Goal: Information Seeking & Learning: Check status

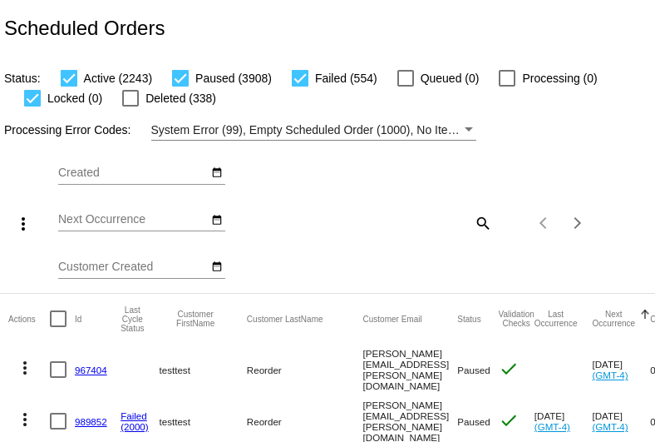
click at [477, 221] on mat-icon "search" at bounding box center [482, 223] width 20 height 26
click at [404, 215] on input "Search" at bounding box center [438, 219] width 108 height 13
type input "[EMAIL_ADDRESS][DOMAIN_NAME]"
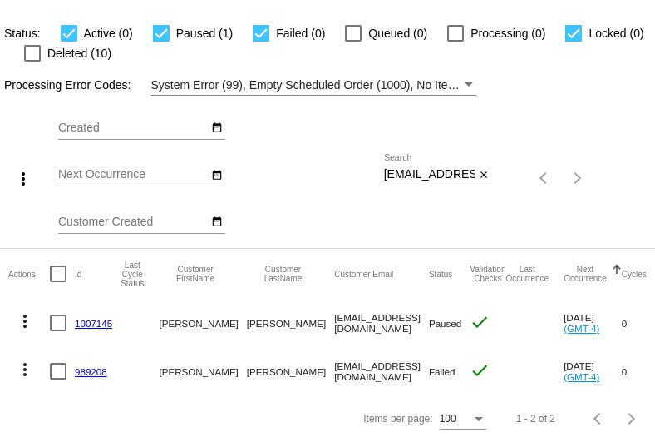
drag, startPoint x: 139, startPoint y: 306, endPoint x: 71, endPoint y: 312, distance: 68.5
click at [71, 312] on mat-row "more_vert 1007145 Taylor Meyer tae.taejlove@gmail.com Paused check Sep 17 2025 …" at bounding box center [603, 323] width 1190 height 48
copy mat-row "1007145"
click at [87, 318] on link "1007145" at bounding box center [93, 323] width 37 height 11
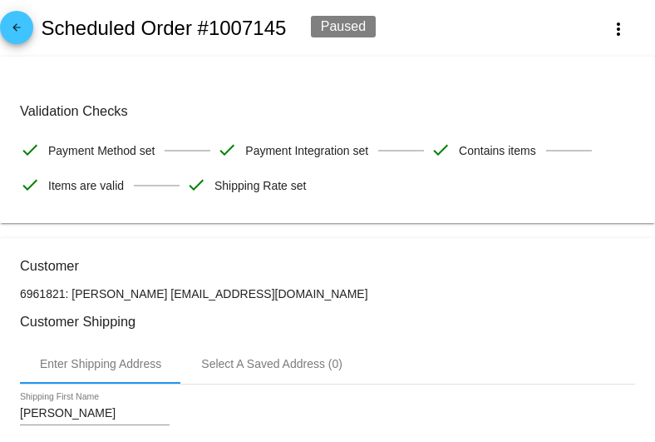
click at [40, 299] on p "6961821: Taylor Meyer tae.taejlove@gmail.com" at bounding box center [328, 293] width 616 height 13
drag, startPoint x: 162, startPoint y: 303, endPoint x: 386, endPoint y: 298, distance: 223.8
click at [386, 298] on p "6961821: Taylor Meyer tae.taejlove@gmail.com" at bounding box center [328, 293] width 616 height 13
copy p "[EMAIL_ADDRESS][DOMAIN_NAME]"
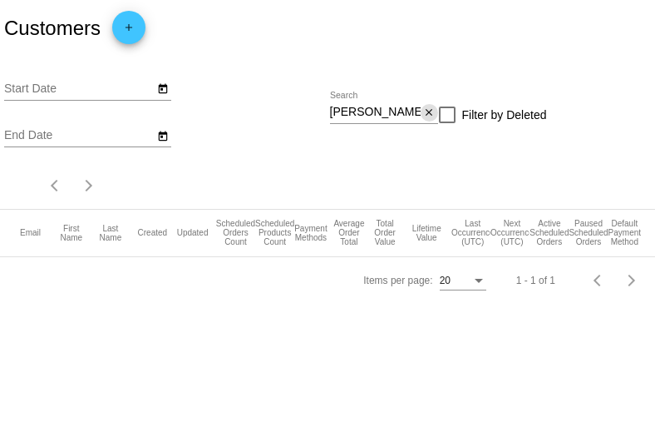
click at [423, 112] on mat-icon "close" at bounding box center [429, 112] width 12 height 13
click at [403, 113] on div "search" at bounding box center [384, 115] width 108 height 26
click at [426, 116] on mat-icon "search" at bounding box center [428, 115] width 20 height 26
click at [381, 117] on input "Search" at bounding box center [384, 112] width 108 height 13
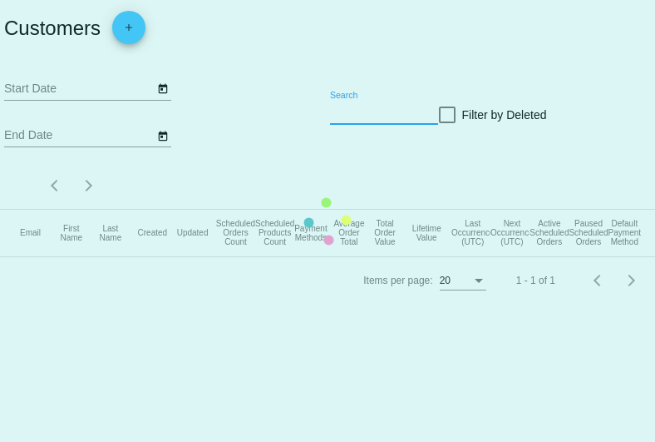
paste input "[EMAIL_ADDRESS][DOMAIN_NAME]"
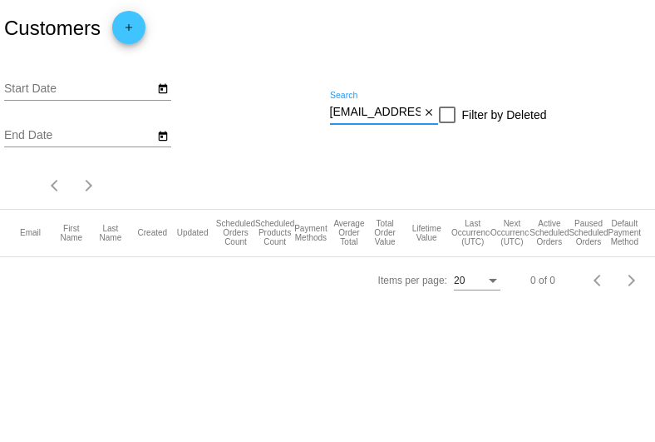
drag, startPoint x: 356, startPoint y: 111, endPoint x: 313, endPoint y: 108, distance: 43.3
click at [313, 108] on div "Start Date End Date [EMAIL_ADDRESS][DOMAIN_NAME] Search close Filter by Deleted…" at bounding box center [327, 133] width 655 height 152
click at [337, 112] on input "[EMAIL_ADDRESS][DOMAIN_NAME]" at bounding box center [375, 112] width 91 height 13
click at [334, 113] on input "[EMAIL_ADDRESS][DOMAIN_NAME]" at bounding box center [375, 112] width 91 height 13
click at [200, 329] on body "Customers add Start Date End Date [EMAIL_ADDRESS][DOMAIN_NAME] Search close Fil…" at bounding box center [327, 221] width 655 height 442
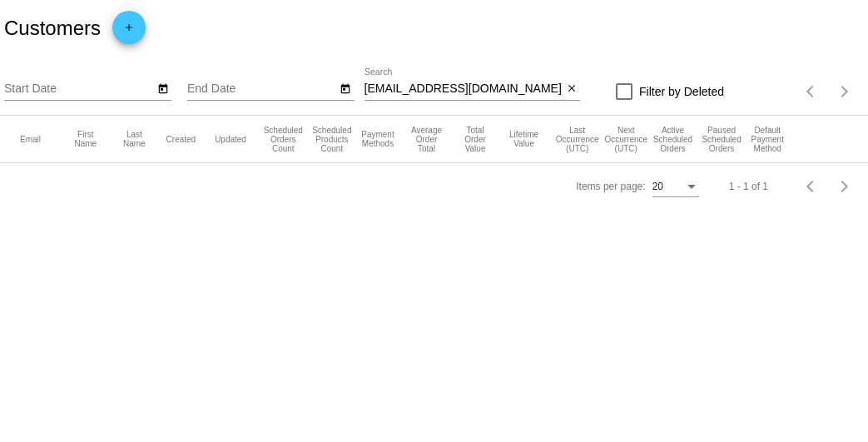
drag, startPoint x: 152, startPoint y: 50, endPoint x: 684, endPoint y: 186, distance: 548.7
click at [655, 210] on div "20" at bounding box center [675, 189] width 47 height 41
click at [478, 68] on div "[EMAIL_ADDRESS][DOMAIN_NAME] Search" at bounding box center [463, 84] width 199 height 32
click at [500, 79] on div "[EMAIL_ADDRESS][DOMAIN_NAME] Search" at bounding box center [463, 84] width 199 height 32
drag, startPoint x: 500, startPoint y: 87, endPoint x: 318, endPoint y: 73, distance: 182.6
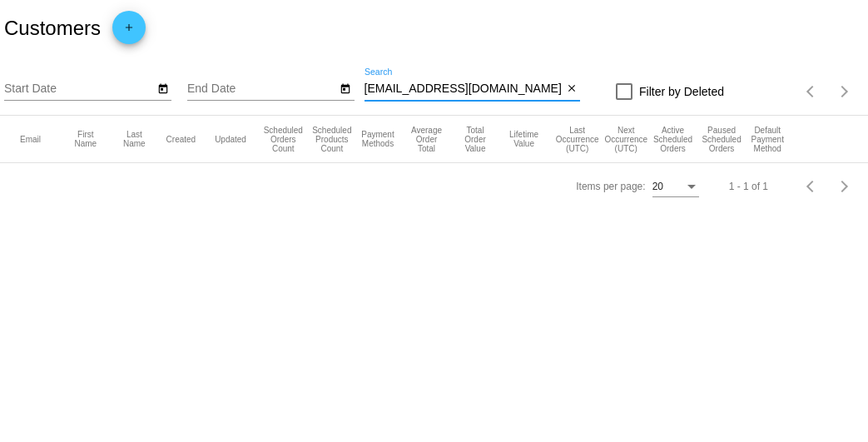
click at [321, 81] on div "Start Date End Date [EMAIL_ADDRESS][DOMAIN_NAME] Search close Filter by Deleted…" at bounding box center [434, 86] width 868 height 59
type input "[PERSON_NAME]"
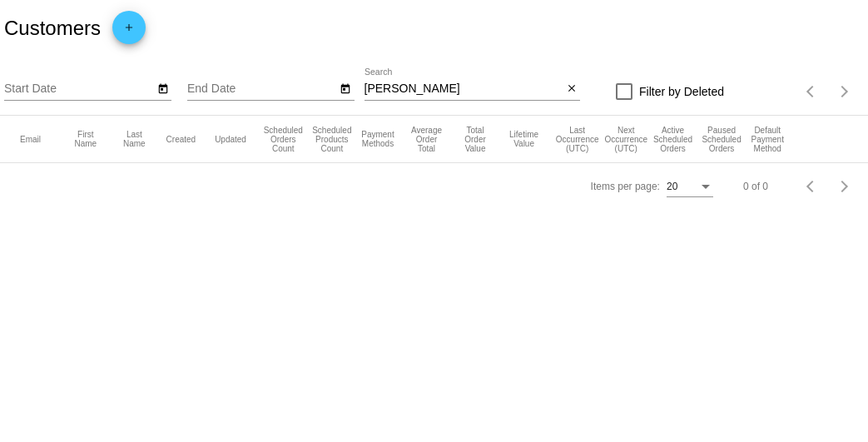
drag, startPoint x: 492, startPoint y: 82, endPoint x: 250, endPoint y: 91, distance: 242.3
click at [250, 91] on div "Start Date End Date [PERSON_NAME] Search close Filter by Deleted Items per page…" at bounding box center [434, 86] width 868 height 59
click at [444, 92] on input "[PERSON_NAME]" at bounding box center [463, 88] width 199 height 13
drag, startPoint x: 444, startPoint y: 92, endPoint x: 354, endPoint y: 76, distance: 92.2
click at [354, 76] on div "Start Date End Date [PERSON_NAME] Search close Filter by Deleted Items per page…" at bounding box center [434, 86] width 868 height 59
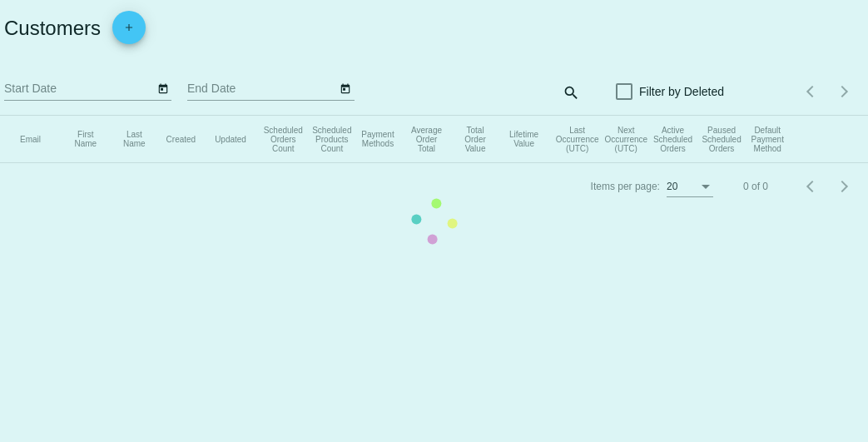
click at [564, 93] on app-dashboard-customers "Customers add Start Date End Date search Filter by Deleted Items per page: 20 0…" at bounding box center [434, 105] width 868 height 210
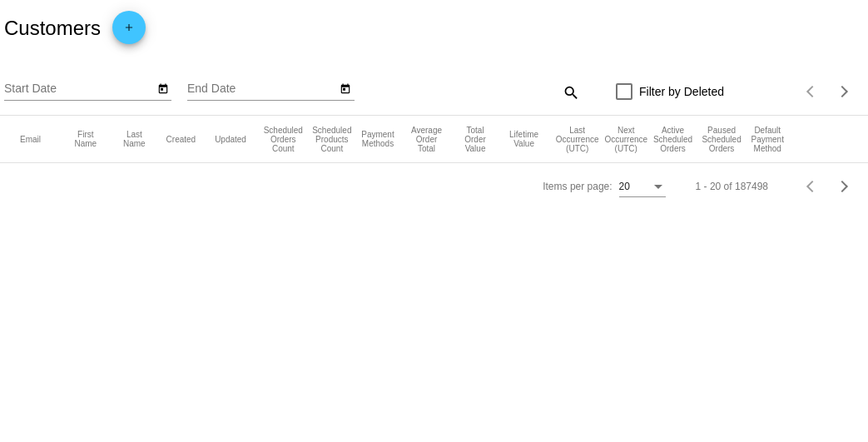
click at [564, 93] on mat-icon "search" at bounding box center [570, 92] width 20 height 26
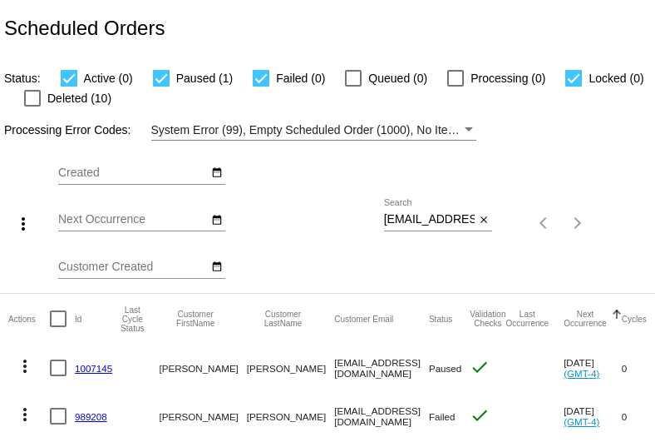
click at [88, 366] on link "1007145" at bounding box center [93, 368] width 37 height 11
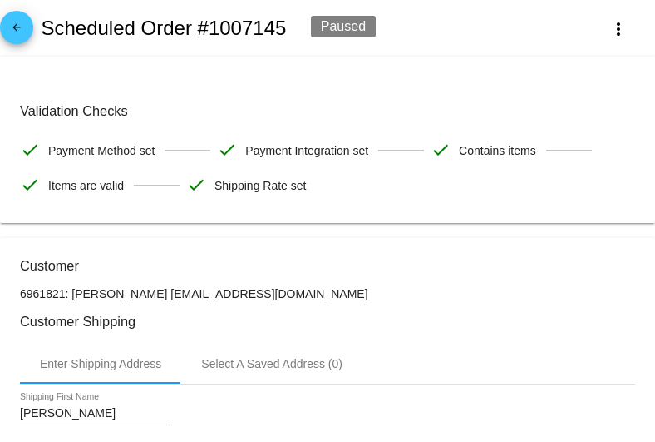
click at [229, 28] on h2 "Scheduled Order #1007145" at bounding box center [163, 28] width 245 height 23
copy h2 "1007145"
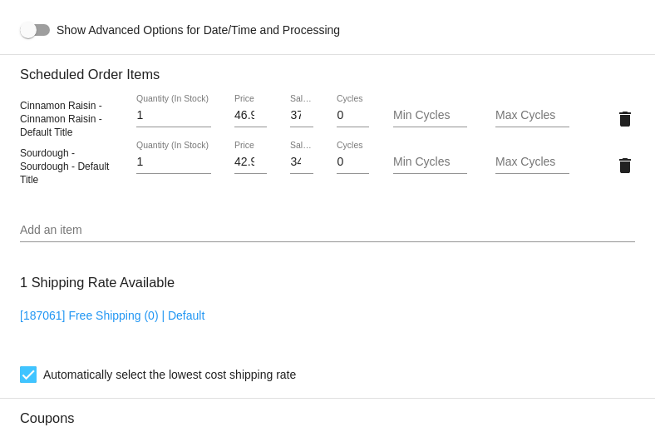
scroll to position [882, 0]
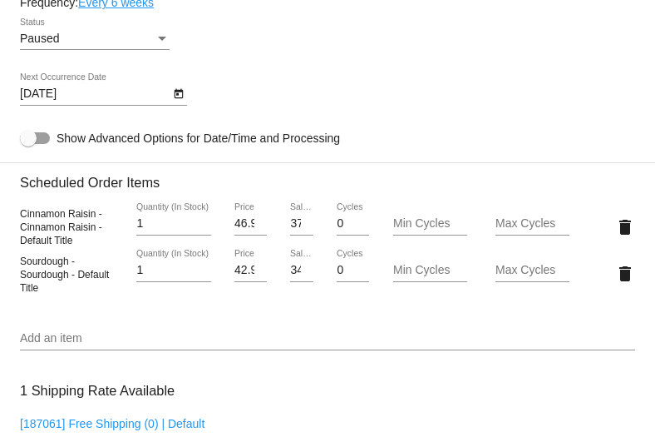
drag, startPoint x: 152, startPoint y: 248, endPoint x: 111, endPoint y: 309, distance: 74.3
click at [111, 309] on div "Cinnamon Raisin - Cinnamon Raisin - Default Title 1 Quantity (In Stock) 46.99 P…" at bounding box center [328, 249] width 616 height 119
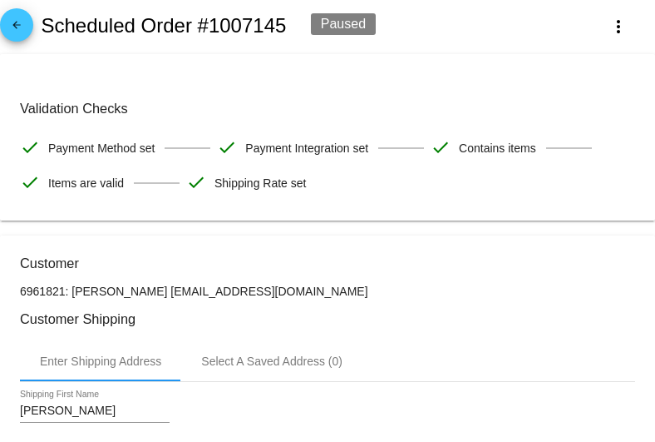
scroll to position [0, 0]
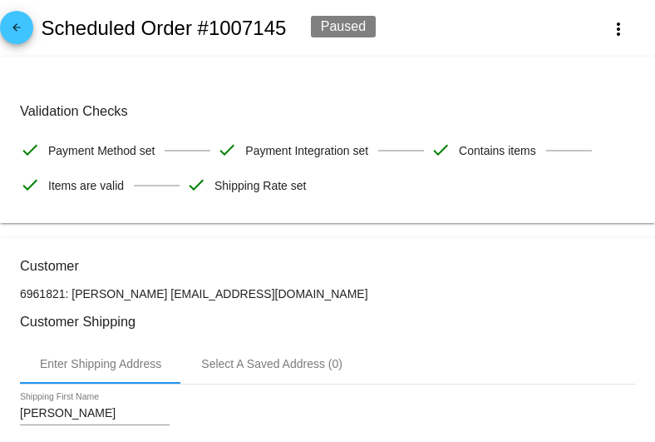
click at [102, 295] on p "6961821: Taylor Meyer tae.taejlove@gmail.com" at bounding box center [328, 293] width 616 height 13
click at [101, 295] on p "6961821: Taylor Meyer tae.taejlove@gmail.com" at bounding box center [328, 293] width 616 height 13
drag, startPoint x: 294, startPoint y: 289, endPoint x: 275, endPoint y: 294, distance: 19.0
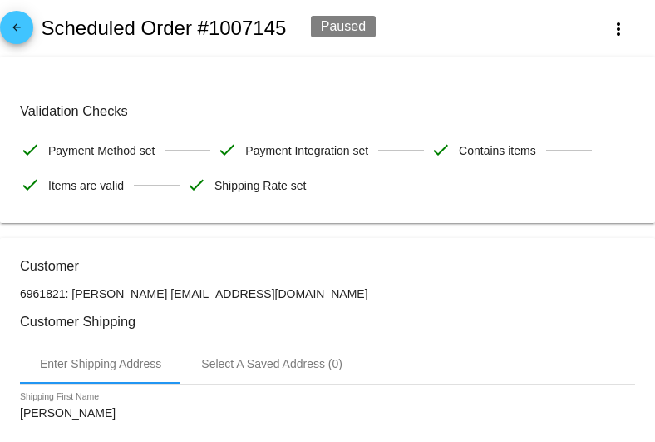
drag, startPoint x: 284, startPoint y: 297, endPoint x: 141, endPoint y: 294, distance: 142.3
click at [141, 294] on p "6961821: Taylor Meyer tae.taejlove@gmail.com" at bounding box center [328, 293] width 616 height 13
copy p "[EMAIL_ADDRESS][DOMAIN_NAME]"
drag, startPoint x: 156, startPoint y: 0, endPoint x: 408, endPoint y: 373, distance: 450.6
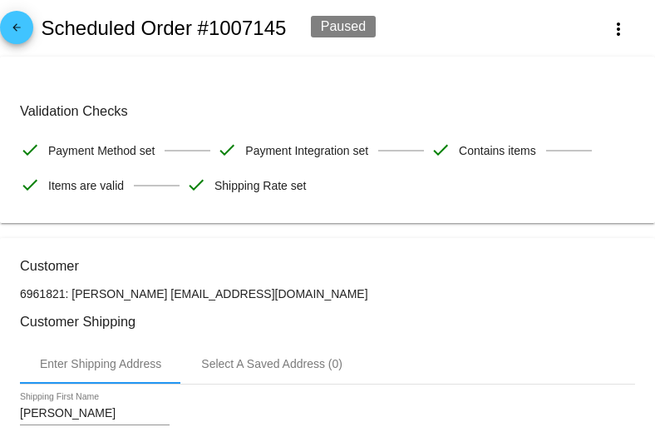
click at [229, 376] on div "Enter Shipping Address Select A Saved Address (0)" at bounding box center [328, 364] width 616 height 40
drag, startPoint x: 303, startPoint y: 289, endPoint x: 139, endPoint y: 291, distance: 163.9
click at [139, 291] on p "6961821: Taylor Meyer tae.taejlove@gmail.com" at bounding box center [328, 293] width 616 height 13
copy p "[EMAIL_ADDRESS][DOMAIN_NAME]"
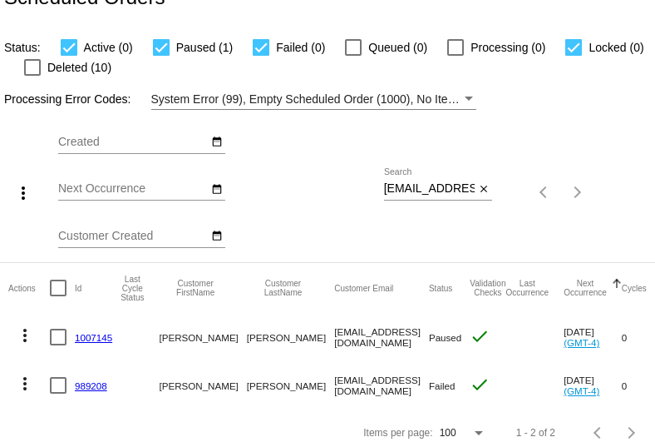
scroll to position [58, 0]
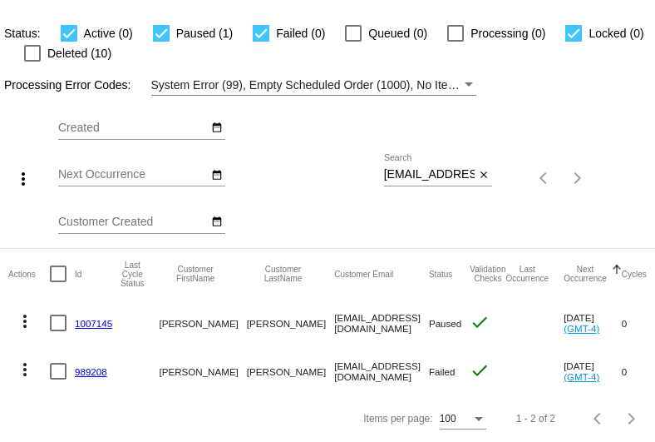
click at [334, 310] on mat-cell "[EMAIL_ADDRESS][DOMAIN_NAME]" at bounding box center [381, 323] width 95 height 48
click at [354, 313] on mat-cell "[EMAIL_ADDRESS][DOMAIN_NAME]" at bounding box center [381, 323] width 95 height 48
copy mat-cell "[EMAIL_ADDRESS][DOMAIN_NAME]"
